Goal: Information Seeking & Learning: Find specific fact

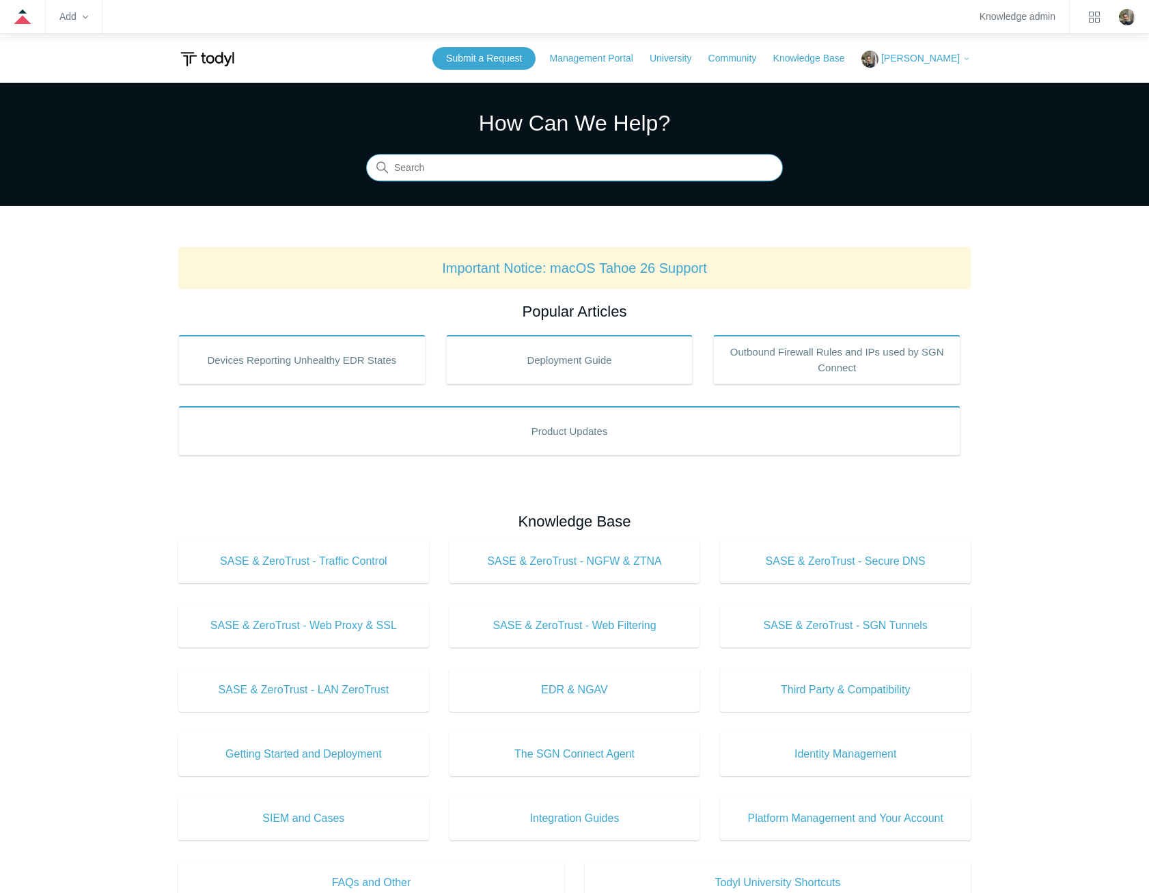
click at [528, 167] on input "Search" at bounding box center [574, 167] width 417 height 27
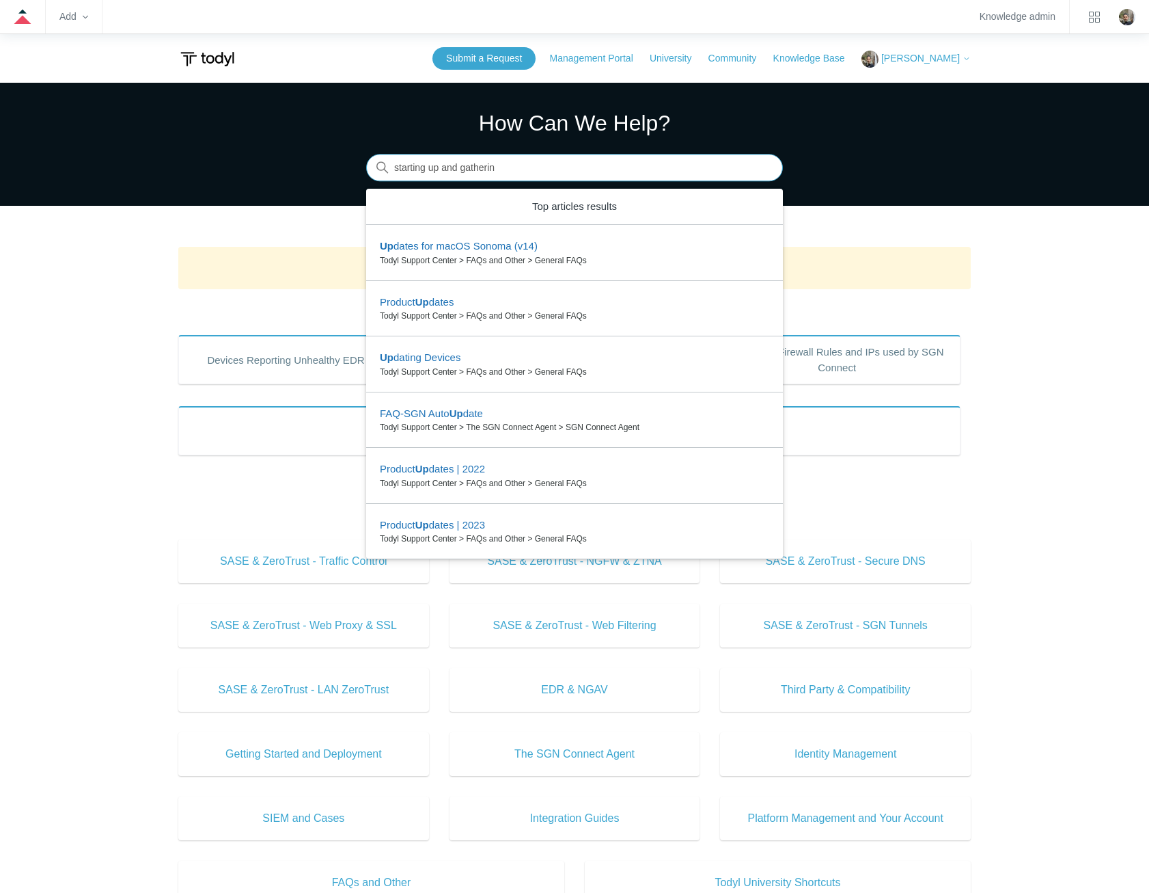
type input "starting up and gathering"
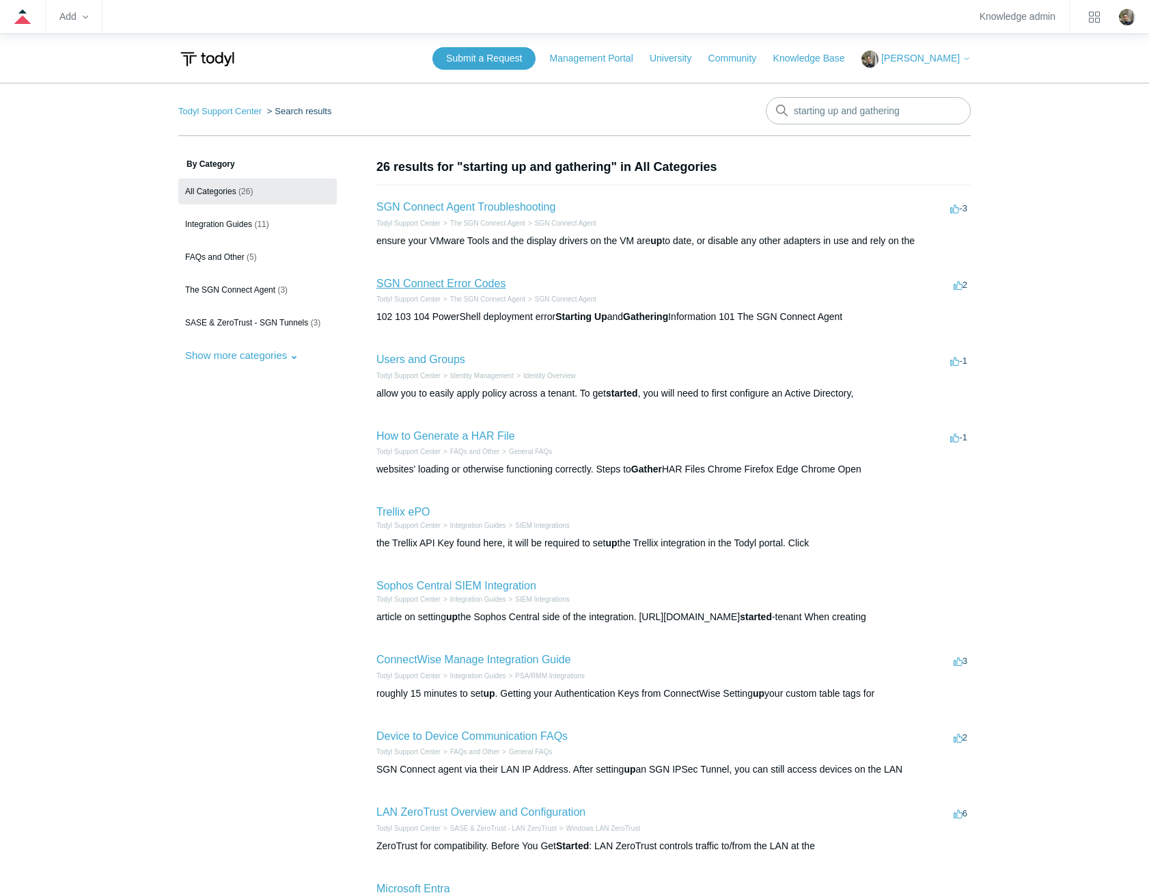
click at [426, 283] on link "SGN Connect Error Codes" at bounding box center [441, 283] width 129 height 12
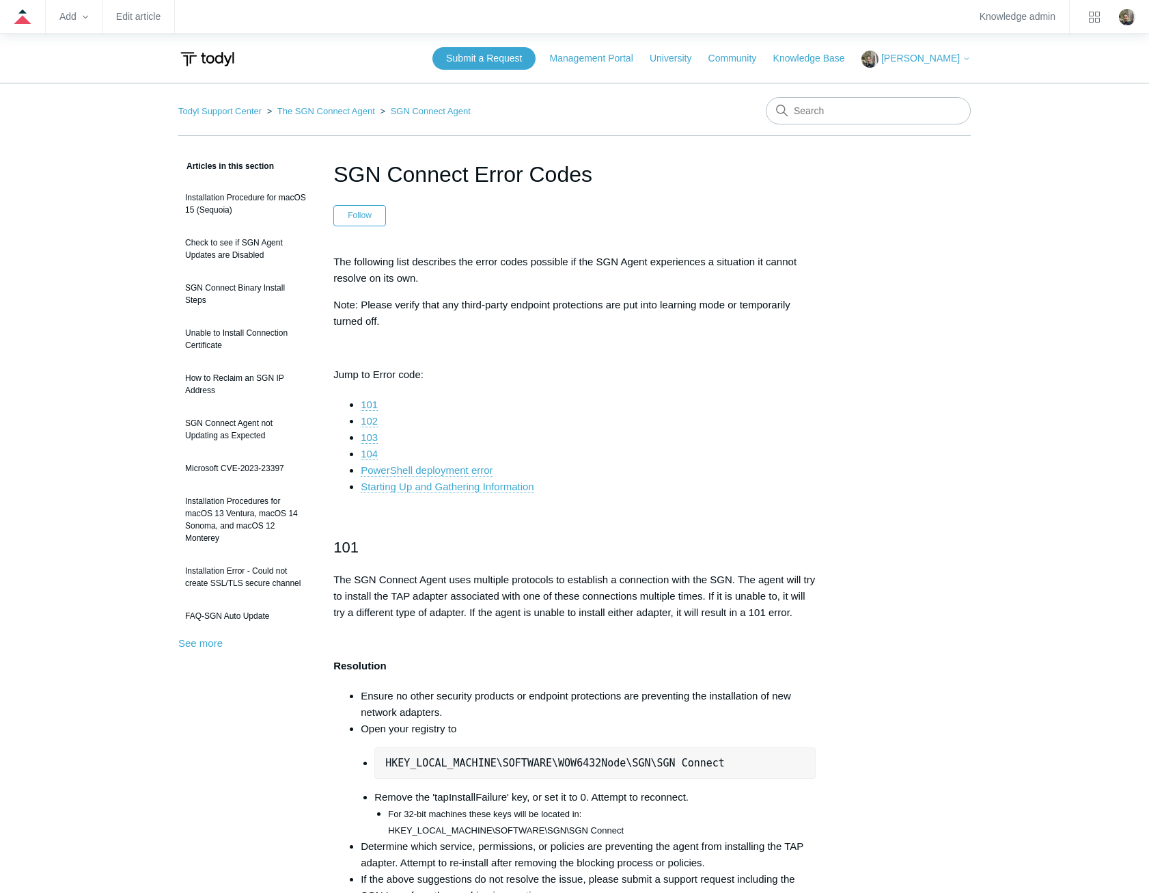
click at [478, 486] on link "Starting Up and Gathering Information" at bounding box center [447, 486] width 173 height 12
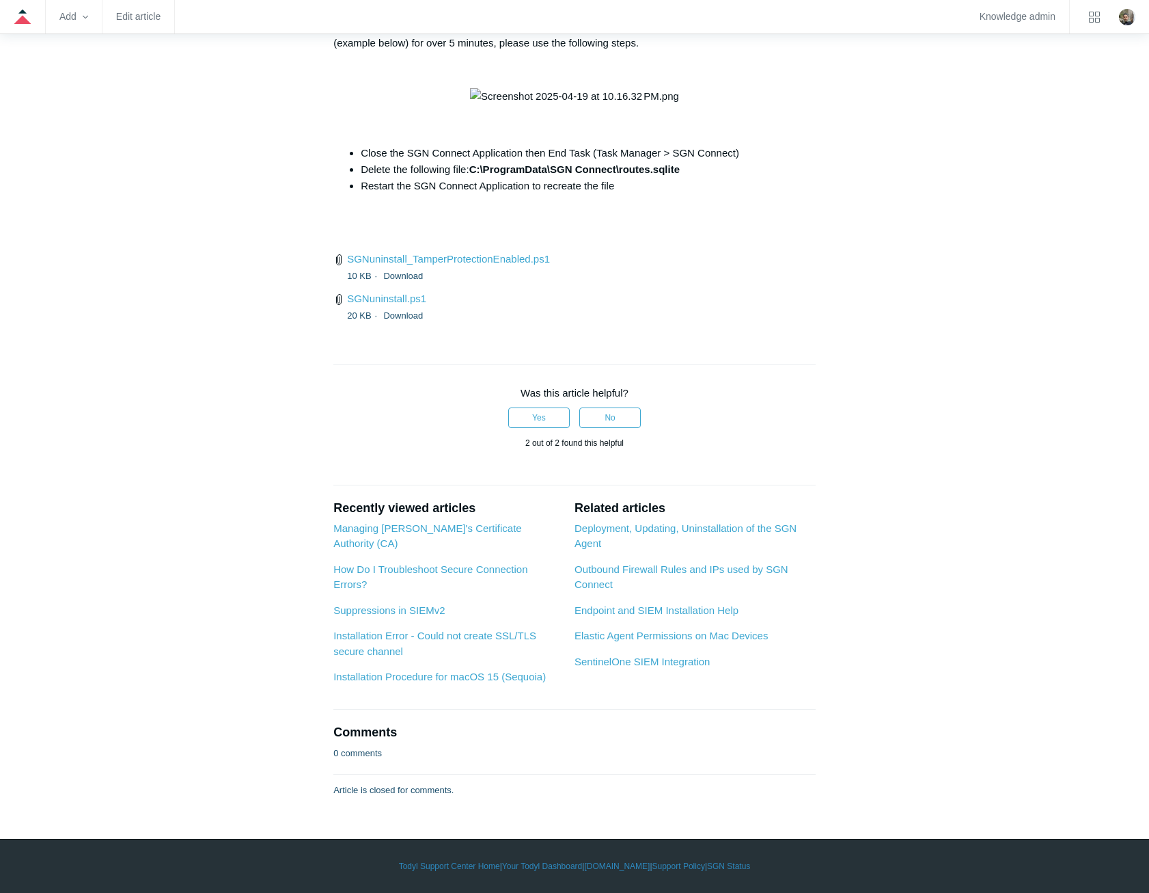
drag, startPoint x: 591, startPoint y: 57, endPoint x: 327, endPoint y: 59, distance: 264.5
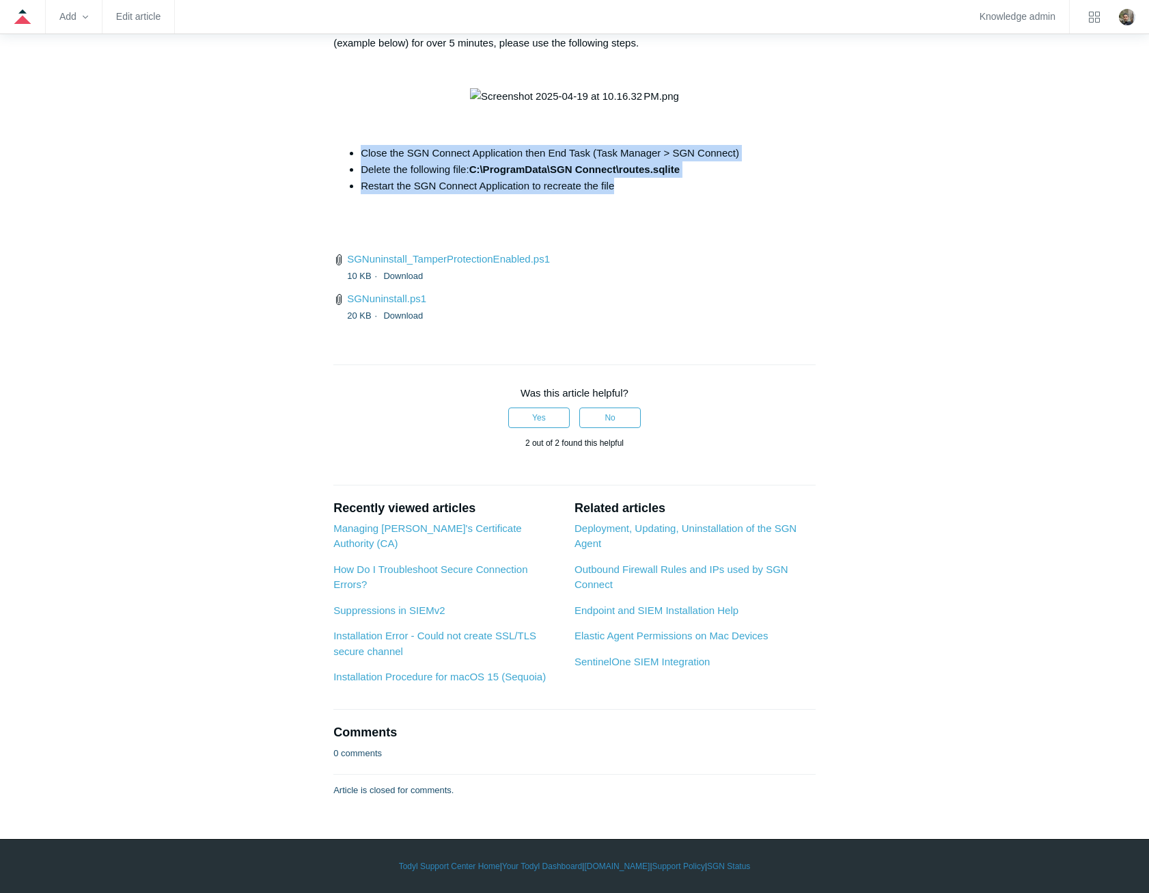
drag, startPoint x: 623, startPoint y: 361, endPoint x: 336, endPoint y: 332, distance: 289.1
copy ul "Close the SGN Connect Application then End Task (Task Manager > SGN Connect) De…"
